Goal: Complete application form: Complete application form

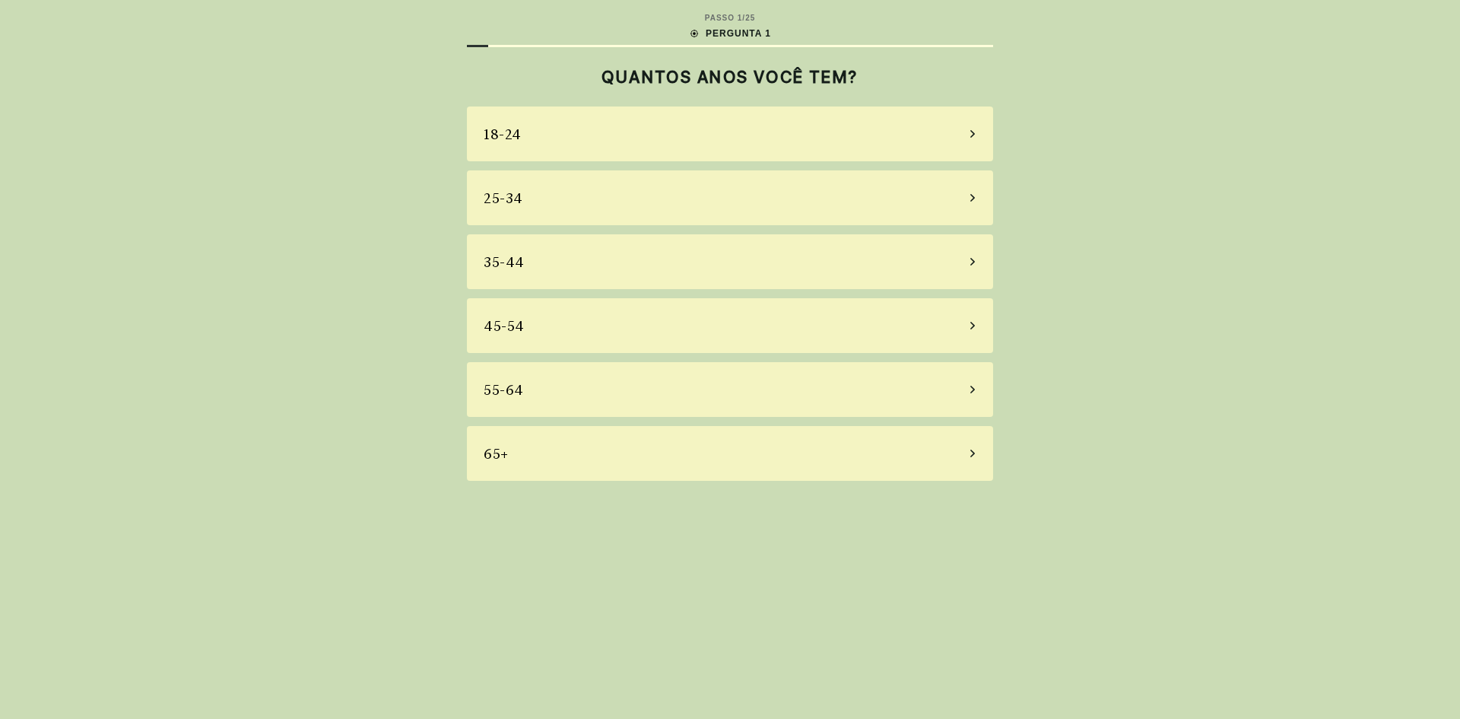
click at [533, 130] on div "18-24" at bounding box center [730, 133] width 526 height 55
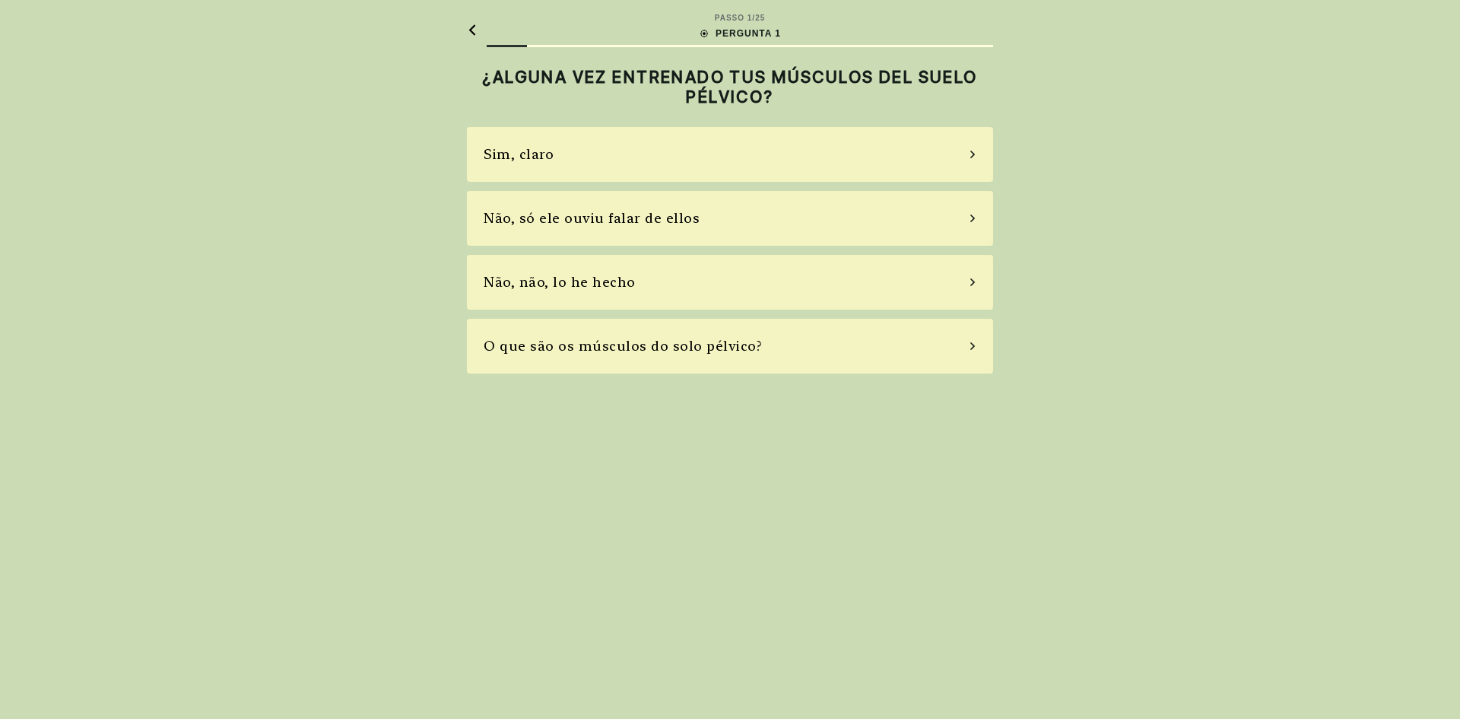
click at [542, 145] on div "Sim, claro" at bounding box center [519, 154] width 70 height 21
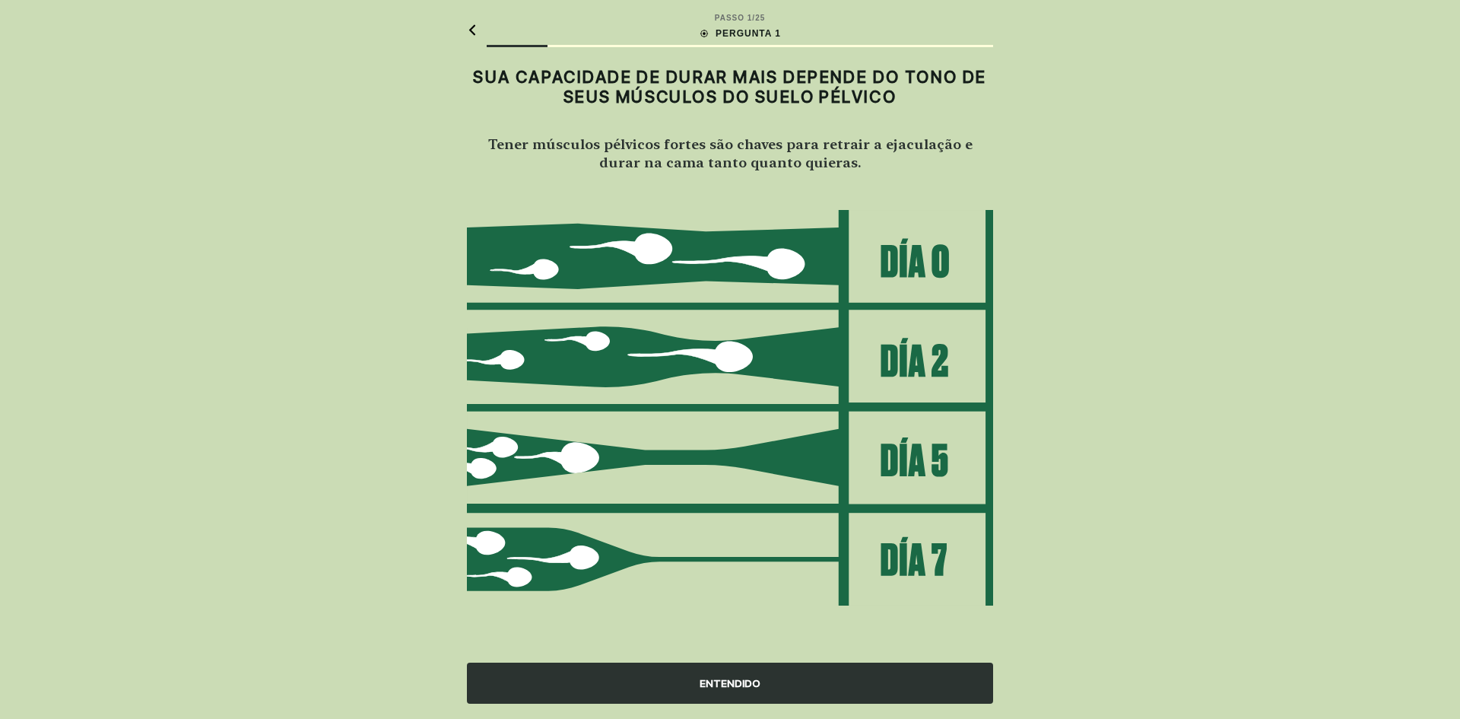
click at [815, 688] on div "ENTENDIDO" at bounding box center [730, 682] width 526 height 41
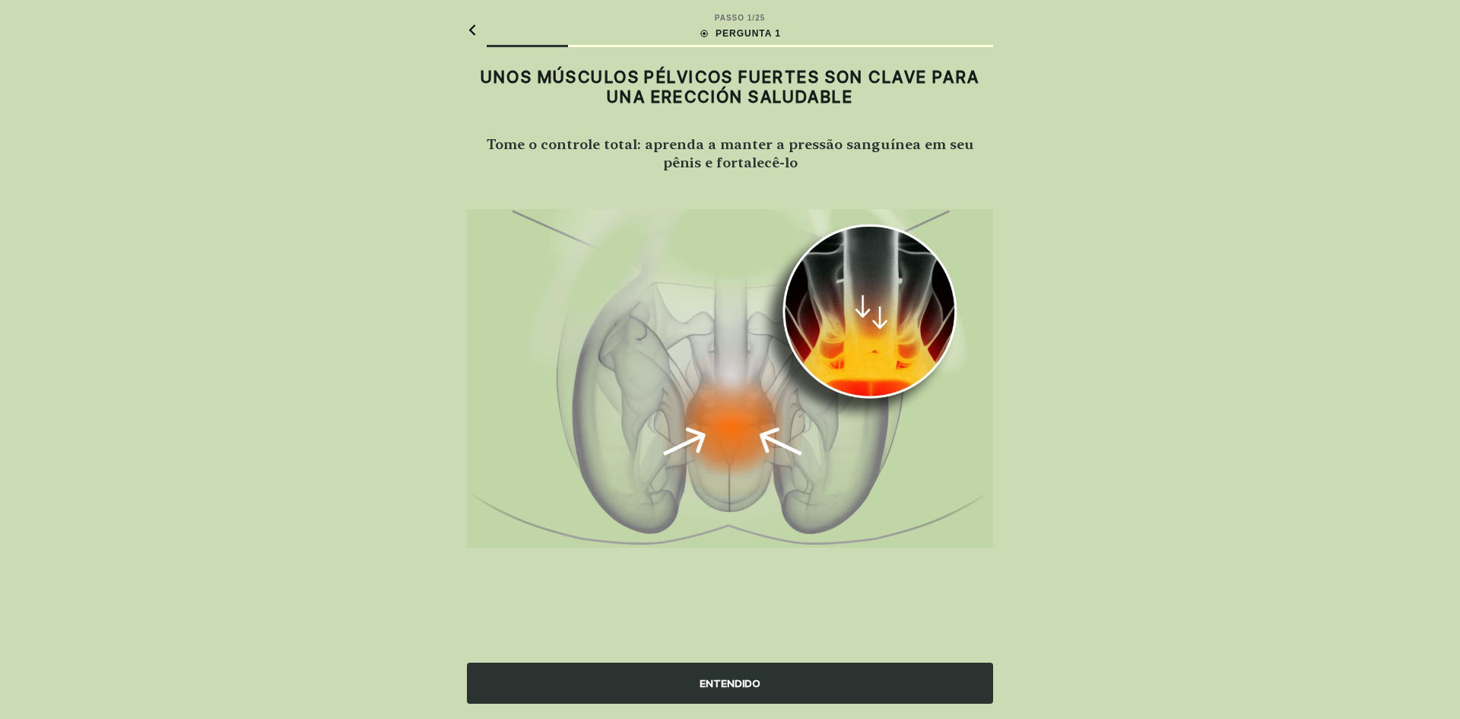
click at [803, 682] on div "ENTENDIDO" at bounding box center [730, 682] width 526 height 41
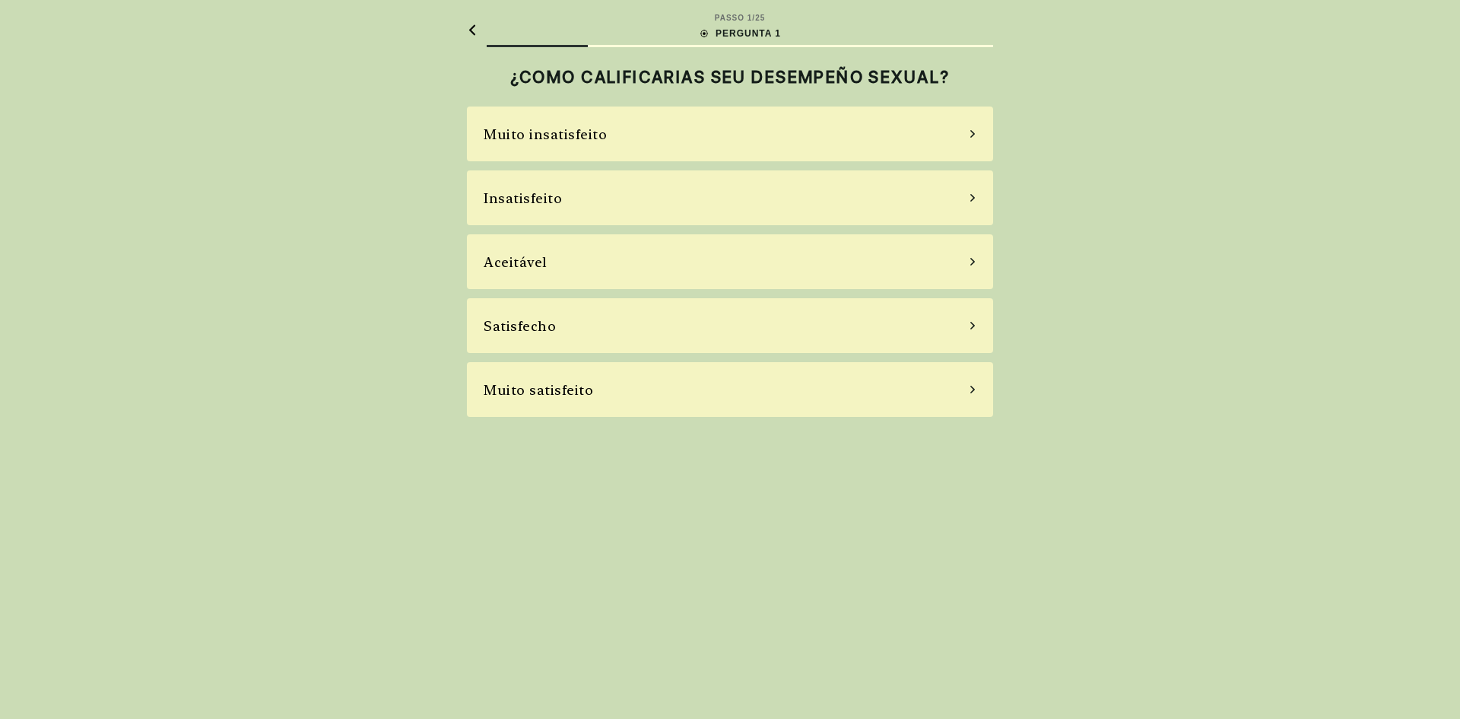
click at [610, 390] on div "Muito satisfeito" at bounding box center [730, 389] width 526 height 55
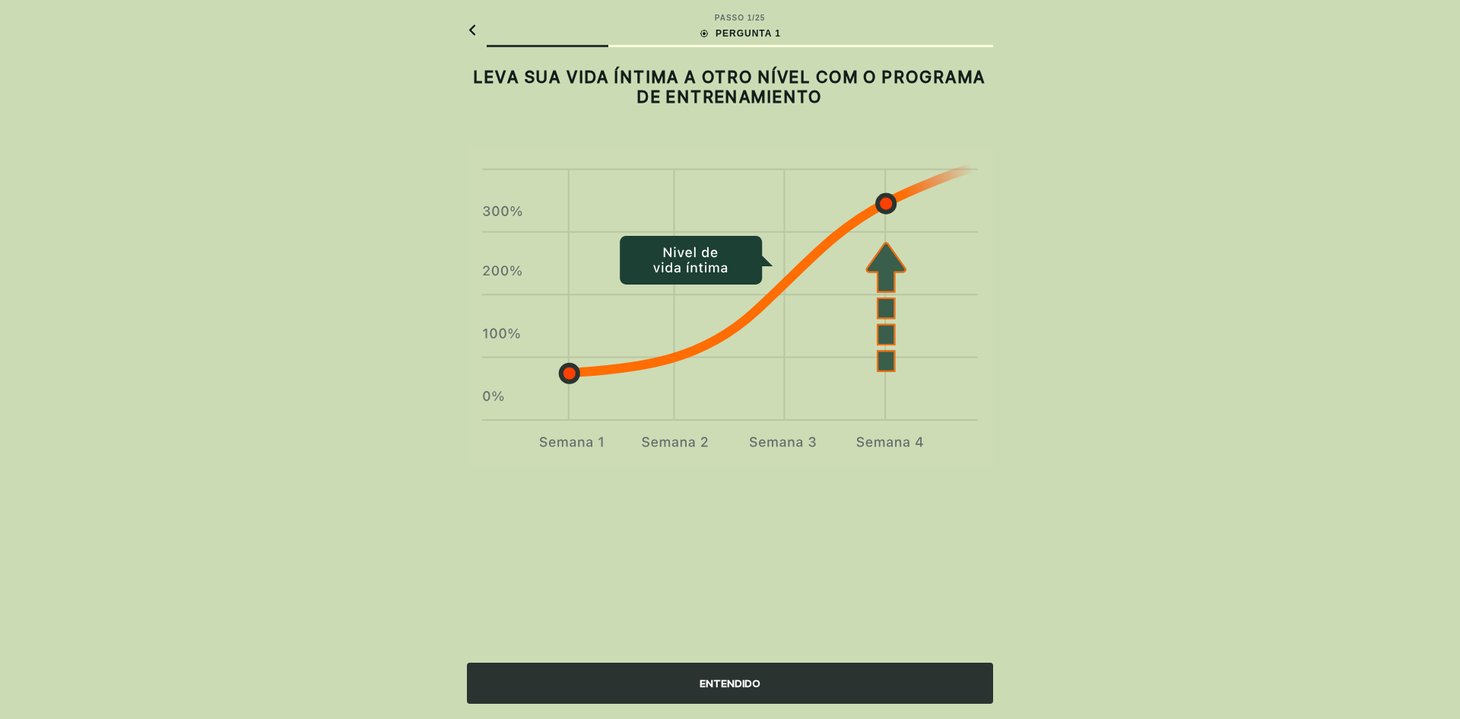
drag, startPoint x: 770, startPoint y: 692, endPoint x: 764, endPoint y: 686, distance: 8.6
click at [769, 692] on div "ENTENDIDO" at bounding box center [730, 682] width 526 height 41
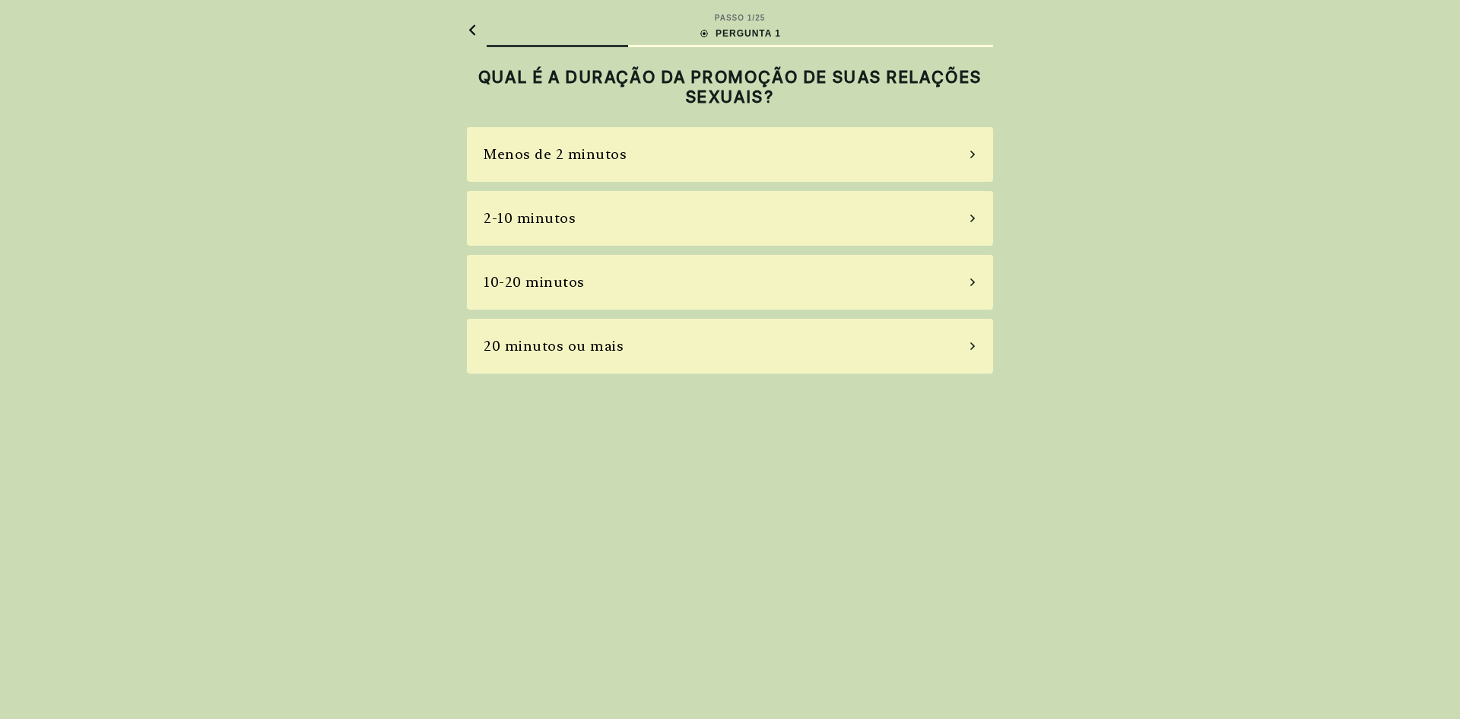
drag, startPoint x: 661, startPoint y: 166, endPoint x: 644, endPoint y: 185, distance: 25.3
click at [659, 165] on div "Menos de 2 minutos" at bounding box center [730, 154] width 526 height 55
click at [455, 19] on main "PASSO 1 / 25 PERGUNTA 1 ¿CUÁN A MENUDO TERMINAS ANTES DE LO QUE TE GUSTARÍA? Nu…" at bounding box center [730, 193] width 551 height 386
click at [472, 30] on icon at bounding box center [472, 29] width 6 height 11
click at [566, 345] on font "20 minutos ou mais" at bounding box center [554, 346] width 140 height 16
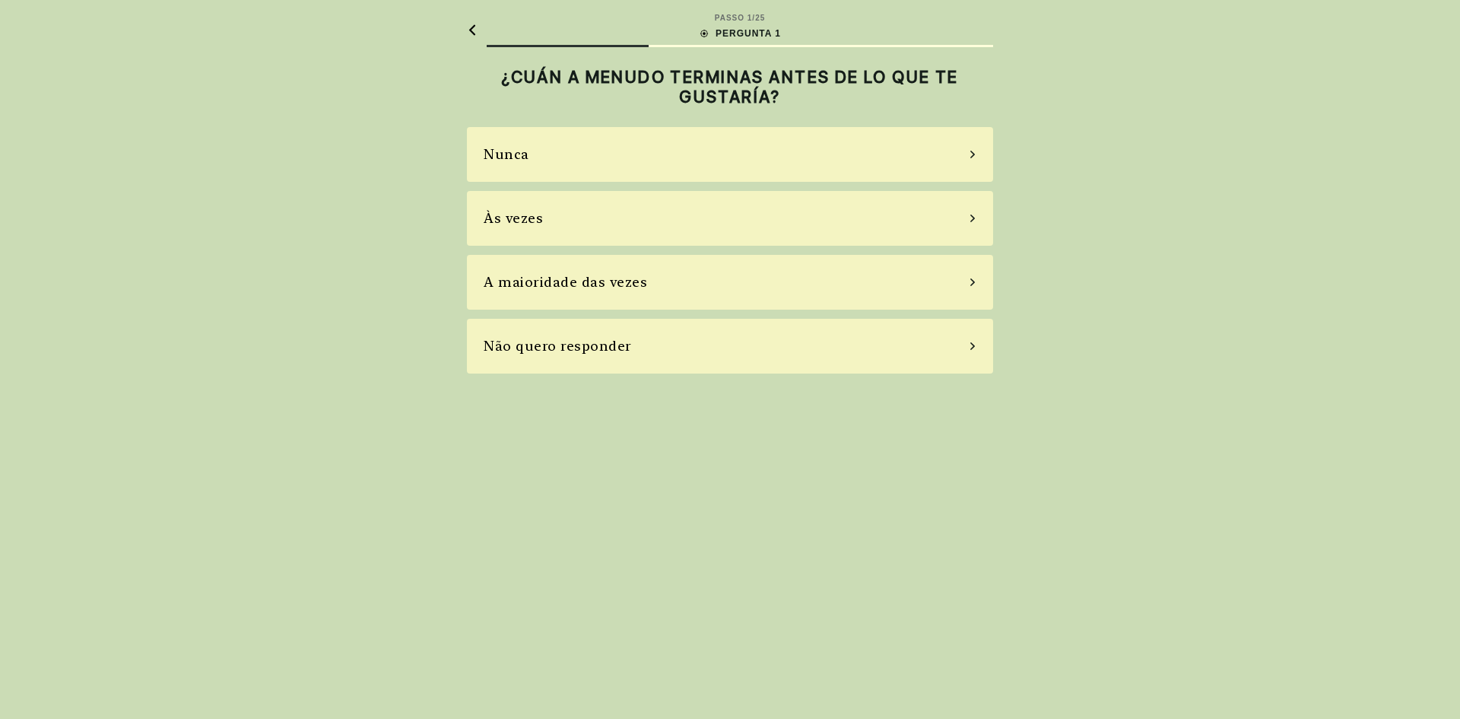
drag, startPoint x: 548, startPoint y: 154, endPoint x: 519, endPoint y: 176, distance: 36.8
click at [542, 159] on div "Nunca" at bounding box center [730, 154] width 526 height 55
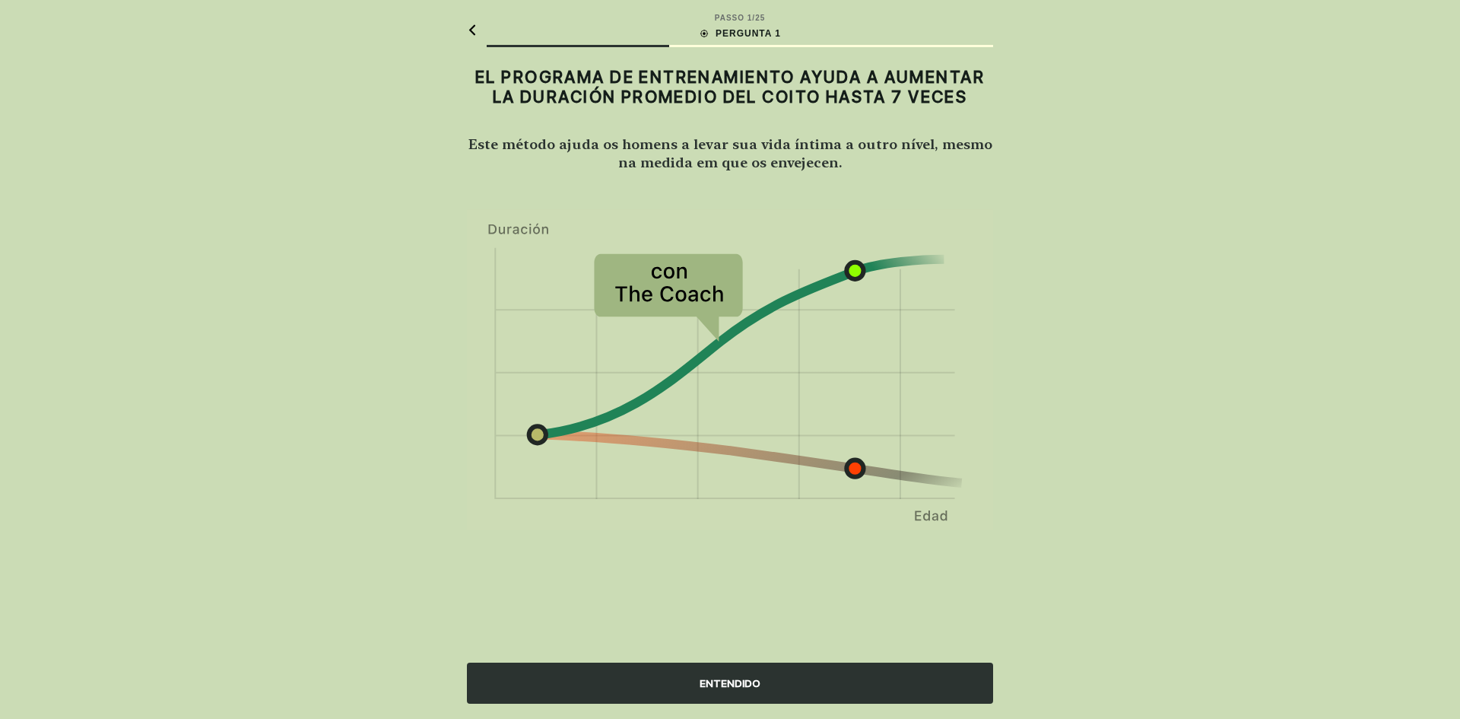
click at [648, 678] on div "ENTENDIDO" at bounding box center [730, 682] width 526 height 41
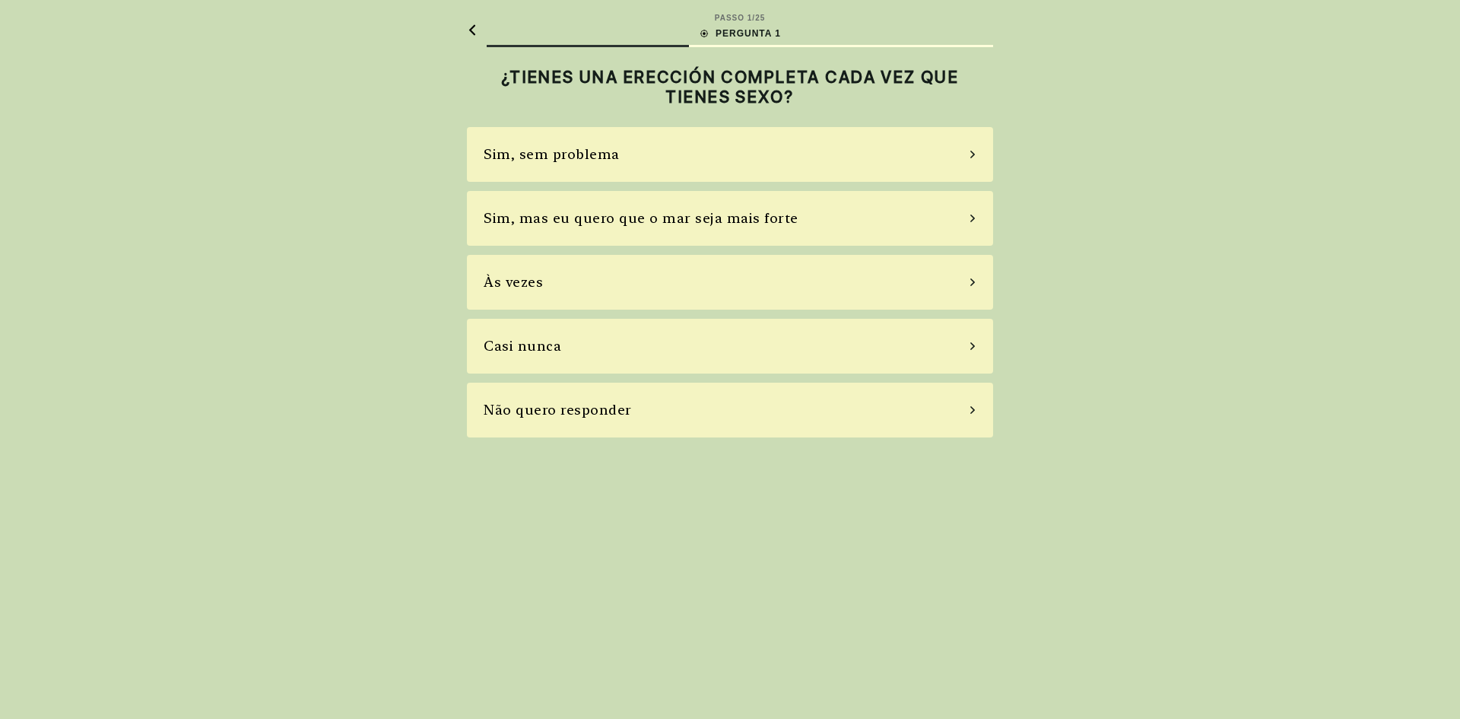
drag, startPoint x: 740, startPoint y: 310, endPoint x: 707, endPoint y: 319, distance: 34.7
click at [738, 310] on div "[PERSON_NAME], sem problema Sim, mas eu quero que o mar seja mais forte Às veze…" at bounding box center [730, 282] width 526 height 310
click at [565, 326] on div "Casi nunca" at bounding box center [730, 346] width 526 height 55
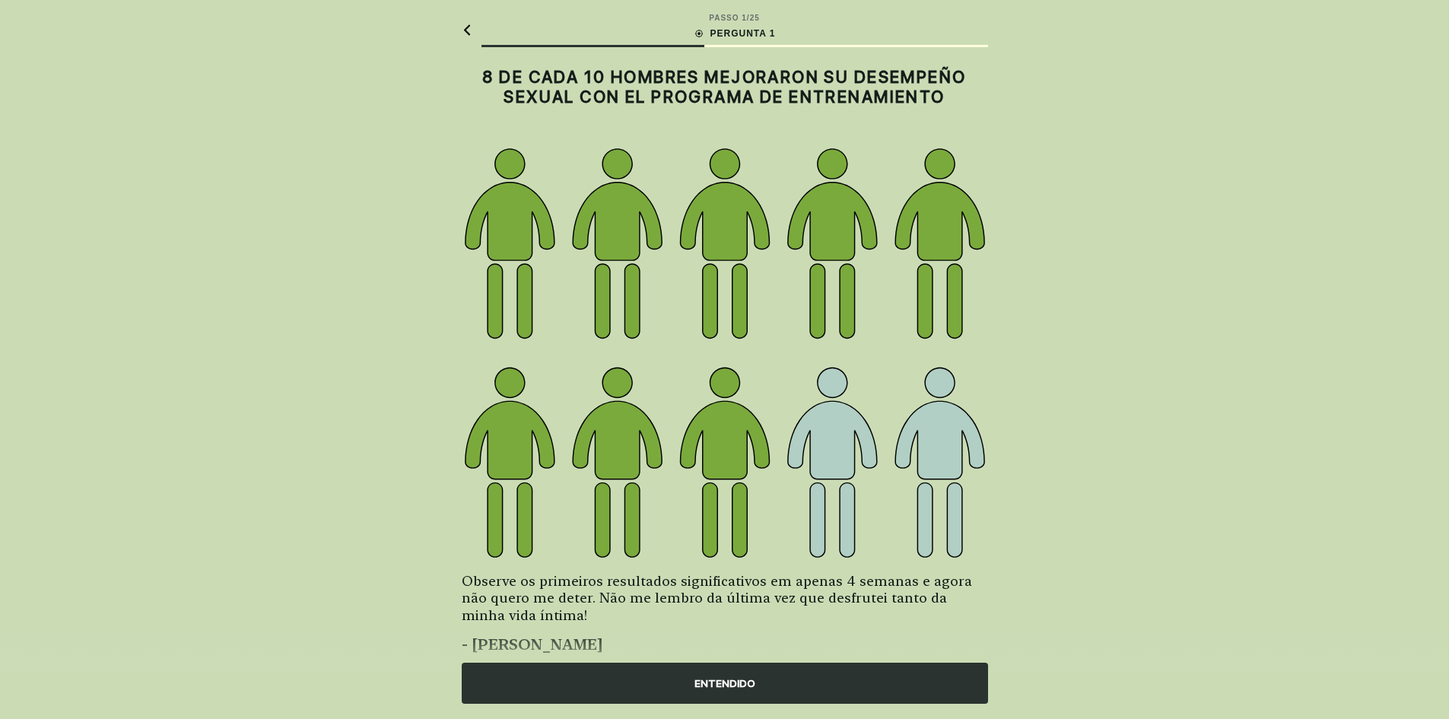
click at [599, 685] on div "ENTENDIDO" at bounding box center [725, 682] width 526 height 41
